Goal: Navigation & Orientation: Find specific page/section

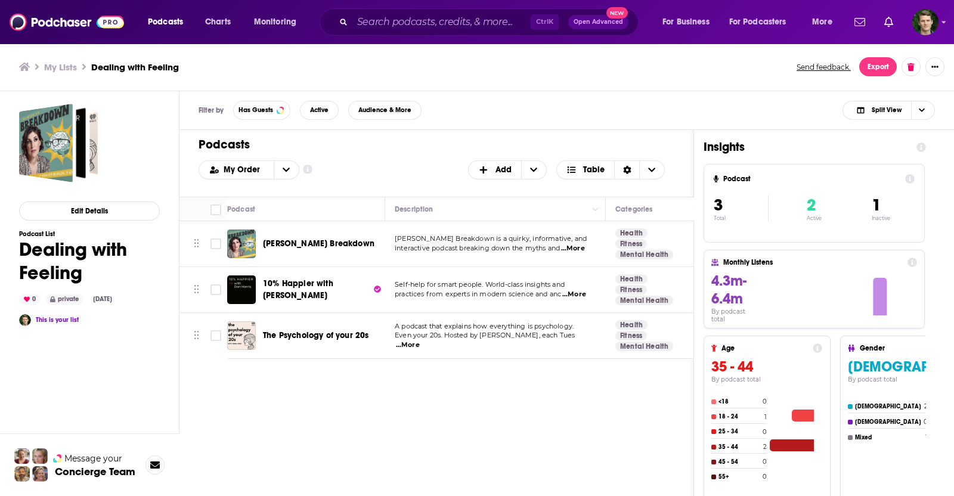
click at [278, 335] on div "Podcasts Charts Monitoring Ctrl K Open Advanced New For Business For Podcasters…" at bounding box center [477, 248] width 954 height 496
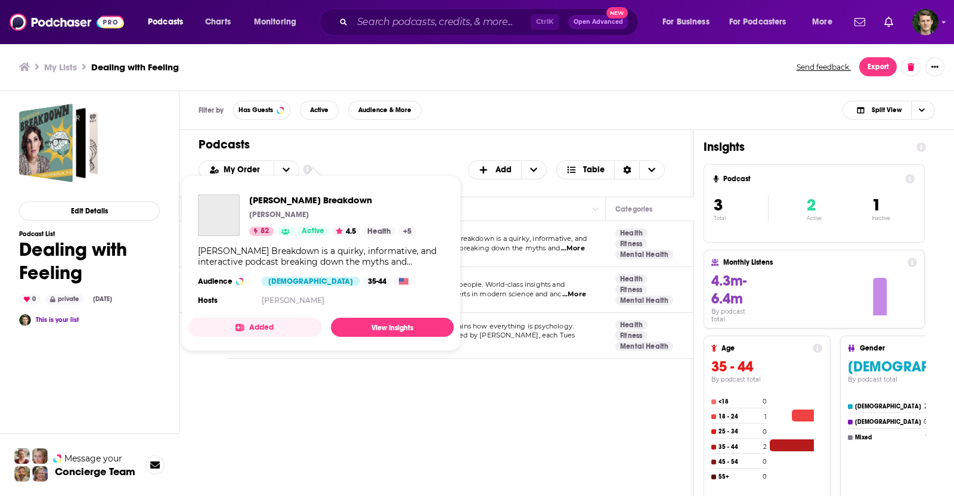
click at [304, 248] on div "Mayim Bialik’s Breakdown is a quirky, informative, and interactive podcast brea…" at bounding box center [321, 256] width 246 height 21
click at [370, 160] on div "My Order Customize Your List Order Select the “My Order” sort and remove all fi…" at bounding box center [437, 169] width 476 height 19
